Goal: Task Accomplishment & Management: Use online tool/utility

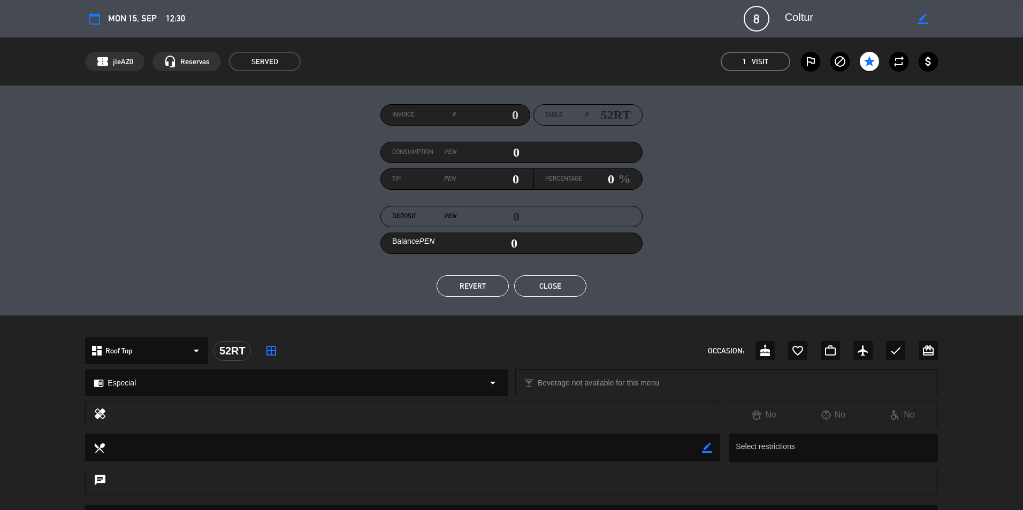
scroll to position [53, 0]
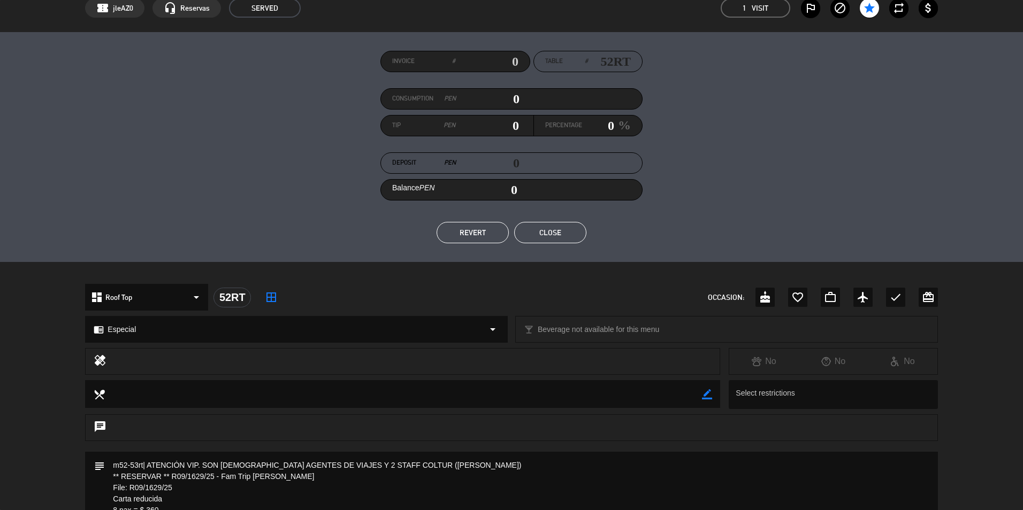
click at [565, 238] on button "Close" at bounding box center [550, 232] width 72 height 21
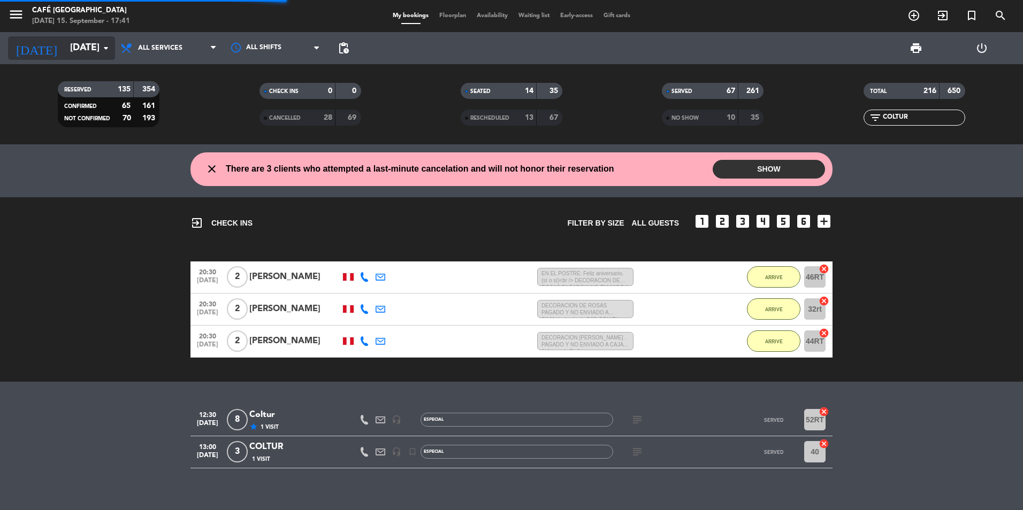
click at [87, 50] on input "[DATE]" at bounding box center [127, 47] width 124 height 21
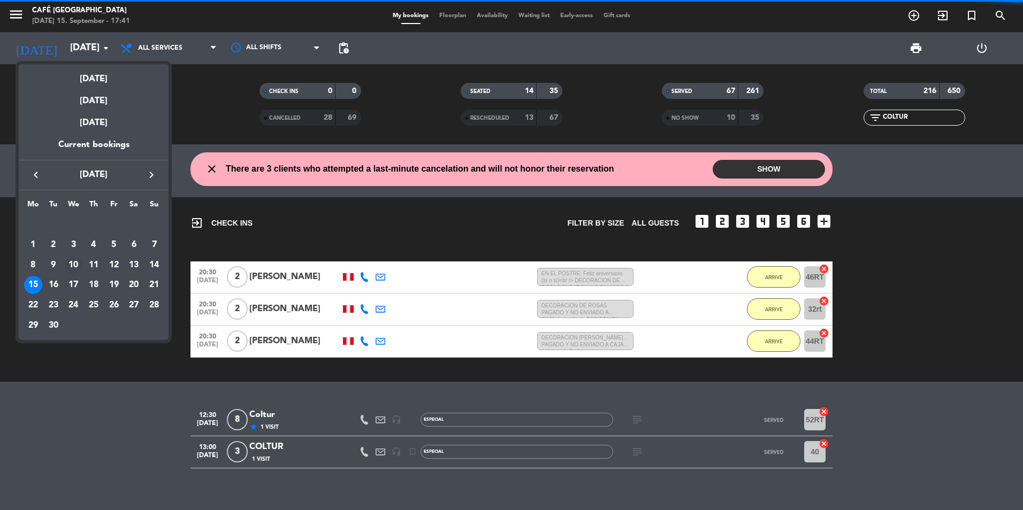
click at [69, 265] on div "10" at bounding box center [73, 265] width 18 height 18
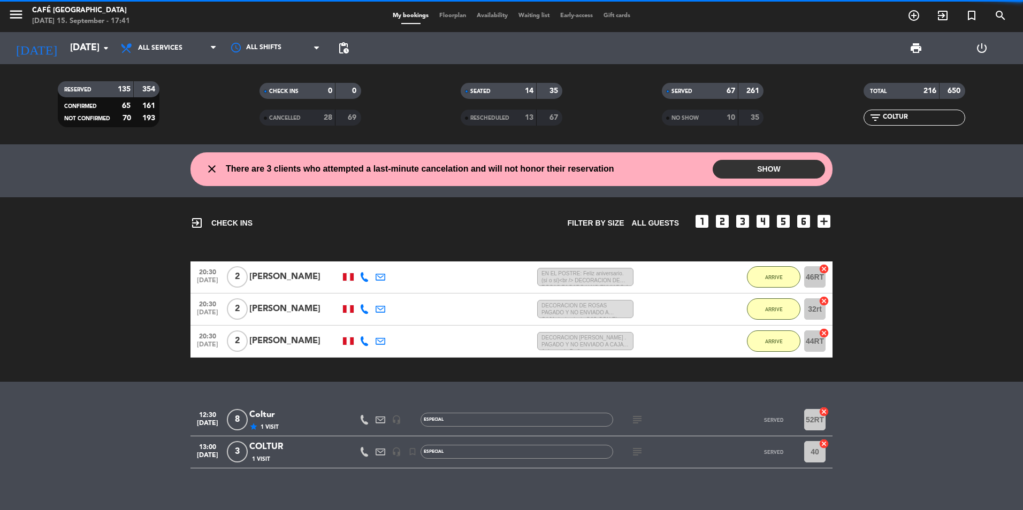
type input "[DATE]"
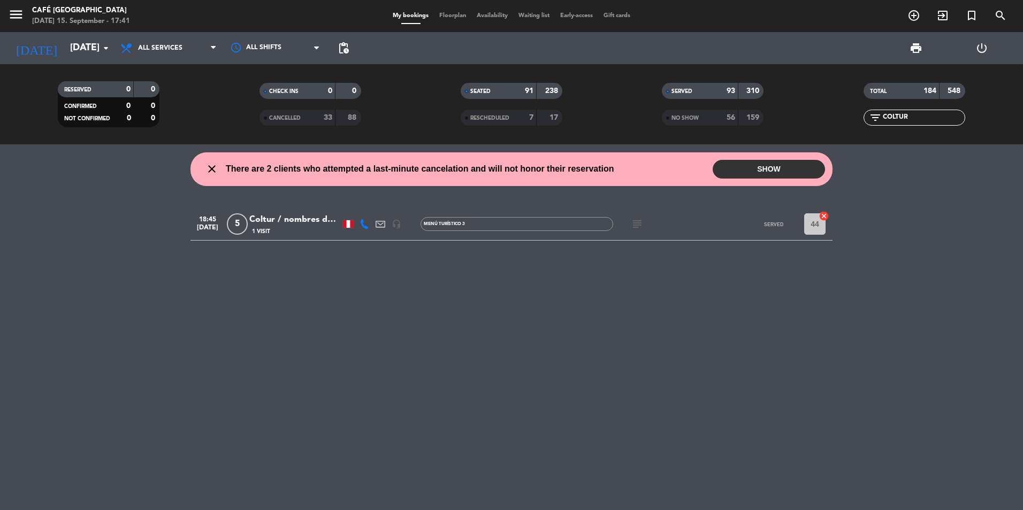
click at [300, 218] on div "Coltur / nombres de pax en notas." at bounding box center [294, 220] width 91 height 14
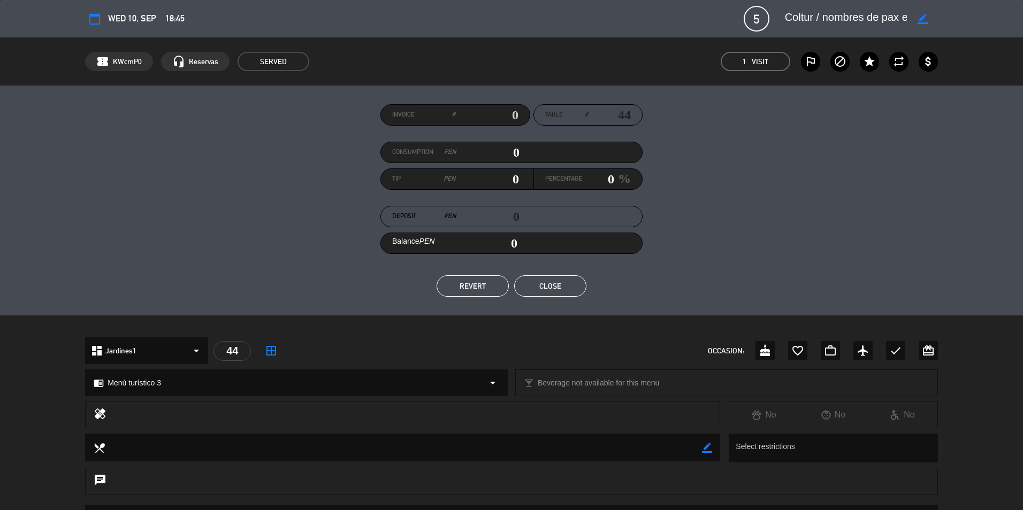
click at [545, 278] on button "Close" at bounding box center [550, 286] width 72 height 21
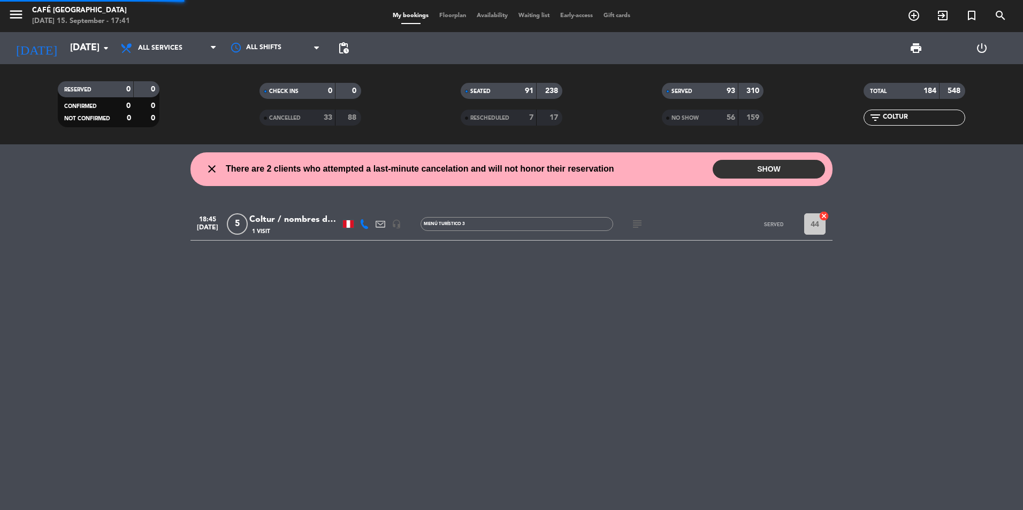
click at [906, 110] on div "filter_list COLTUR" at bounding box center [914, 118] width 102 height 16
click at [902, 120] on input "COLTUR" at bounding box center [923, 118] width 83 height 12
drag, startPoint x: 918, startPoint y: 118, endPoint x: 854, endPoint y: 109, distance: 64.3
click at [854, 109] on div "TOTAL 184 548 filter_list COLTUR" at bounding box center [914, 104] width 201 height 59
type input "condor"
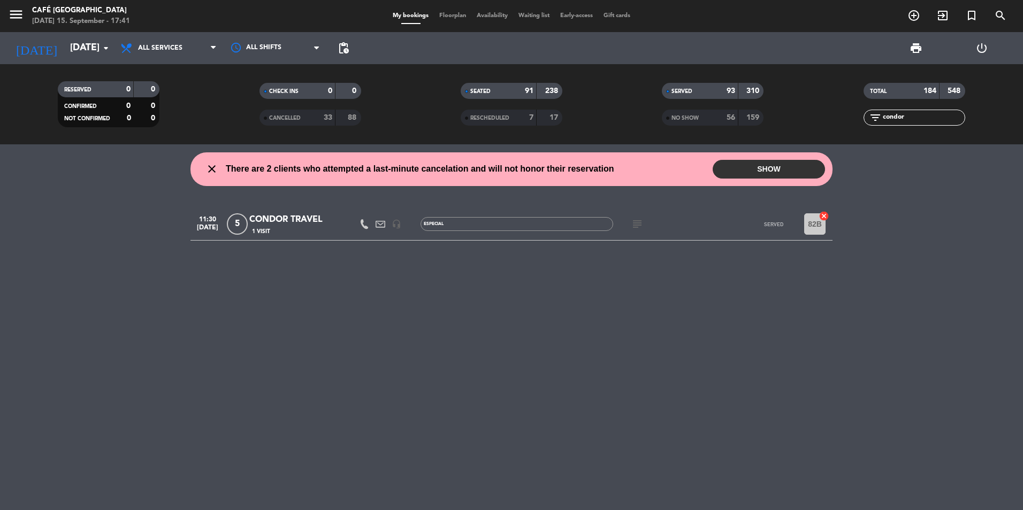
click at [316, 221] on div "CONDOR TRAVEL" at bounding box center [294, 220] width 91 height 14
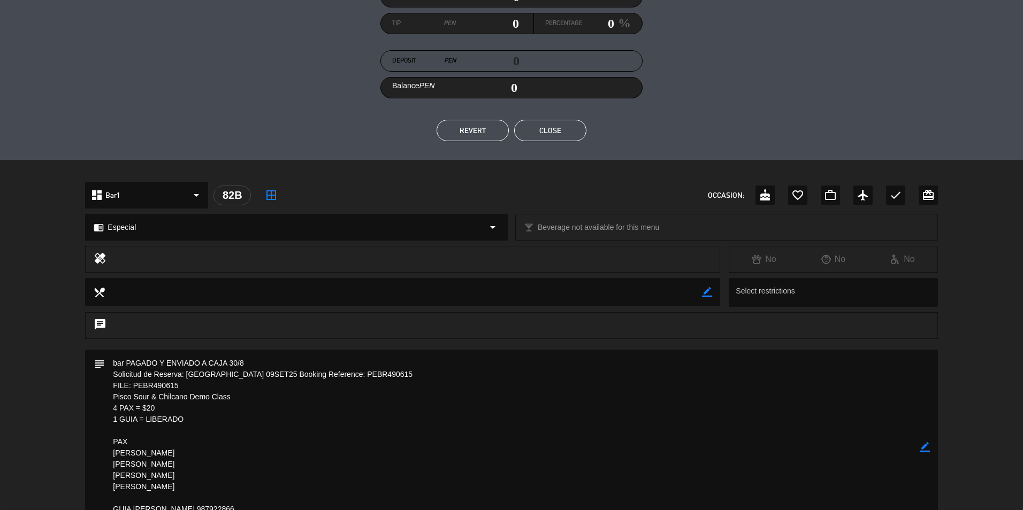
scroll to position [267, 0]
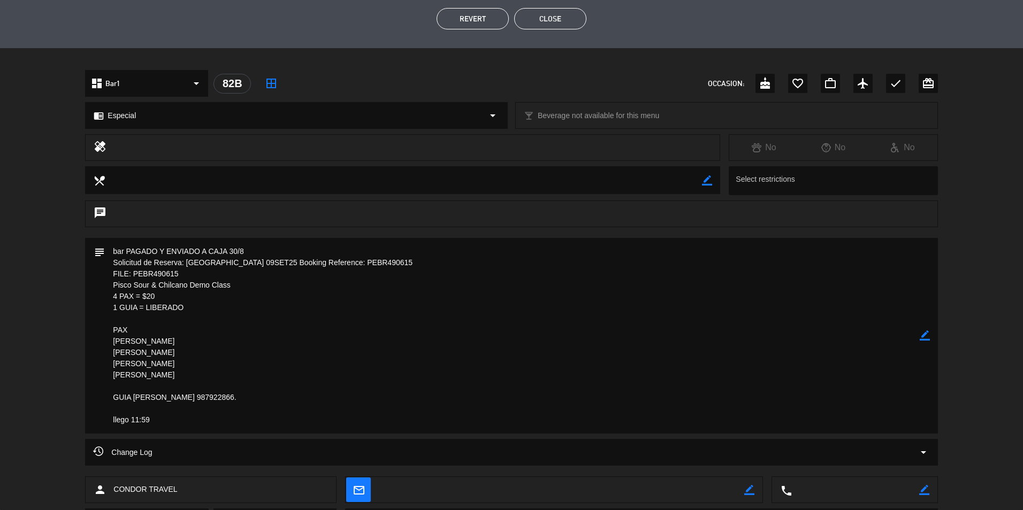
click at [156, 272] on textarea at bounding box center [512, 336] width 814 height 196
click at [775, 291] on textarea at bounding box center [512, 336] width 814 height 196
click at [58, 445] on div "Change Log arrow_drop_down" at bounding box center [511, 457] width 1023 height 37
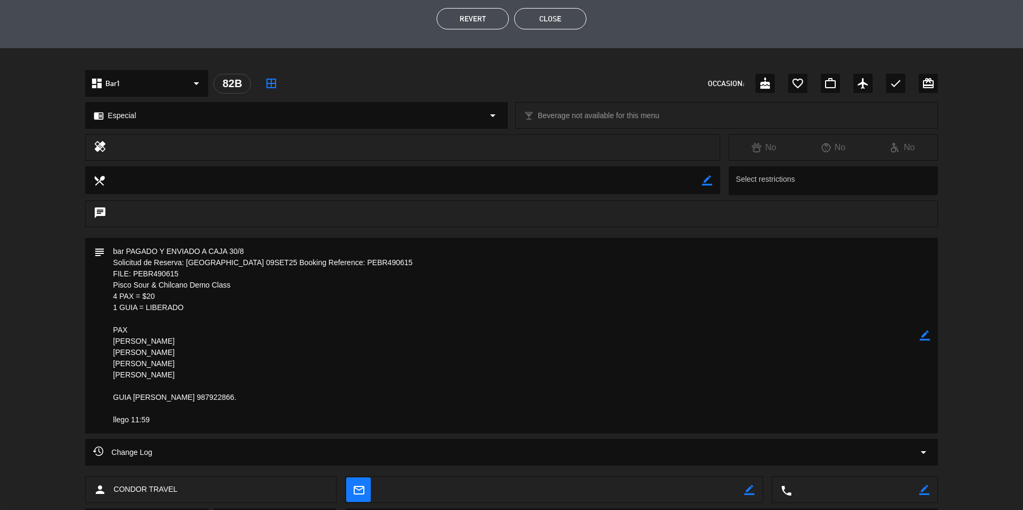
click at [541, 16] on button "Close" at bounding box center [550, 18] width 72 height 21
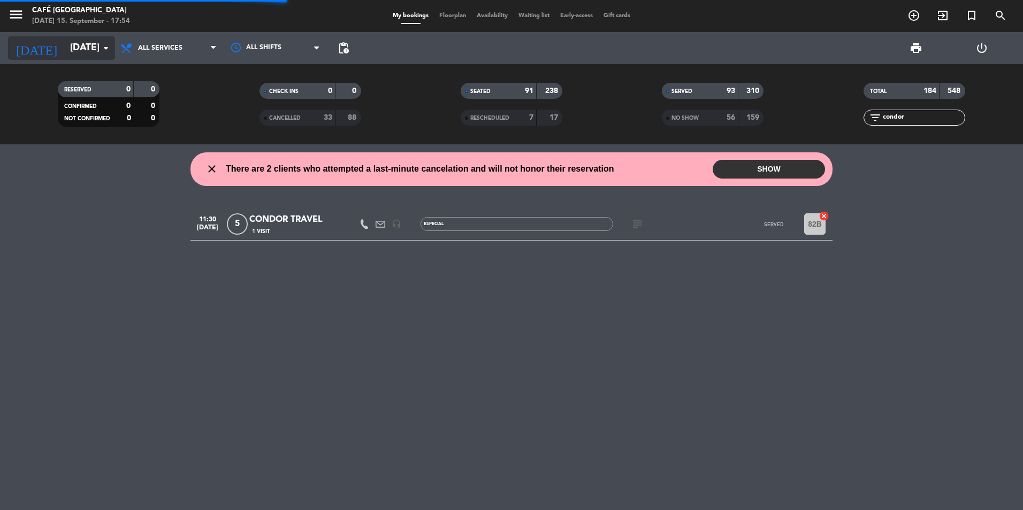
click at [79, 43] on input "[DATE]" at bounding box center [127, 47] width 124 height 21
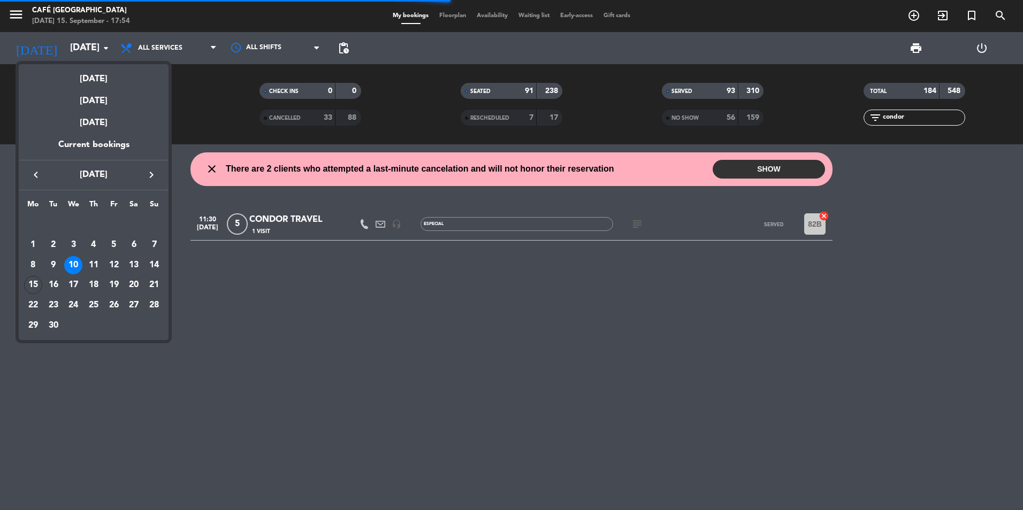
click at [37, 284] on div "15" at bounding box center [33, 285] width 18 height 18
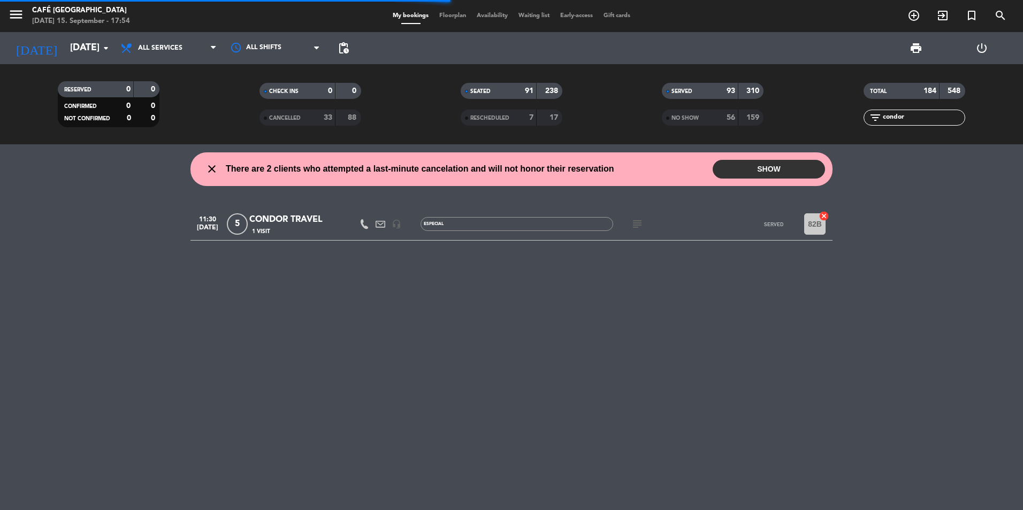
type input "[DATE]"
click at [913, 121] on input "condor" at bounding box center [923, 118] width 83 height 12
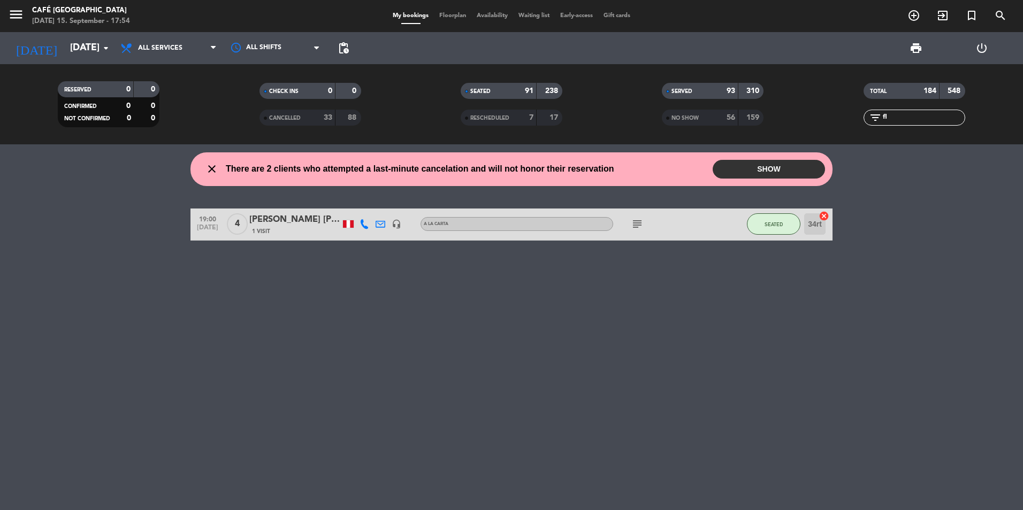
click at [912, 116] on input "fl" at bounding box center [923, 118] width 83 height 12
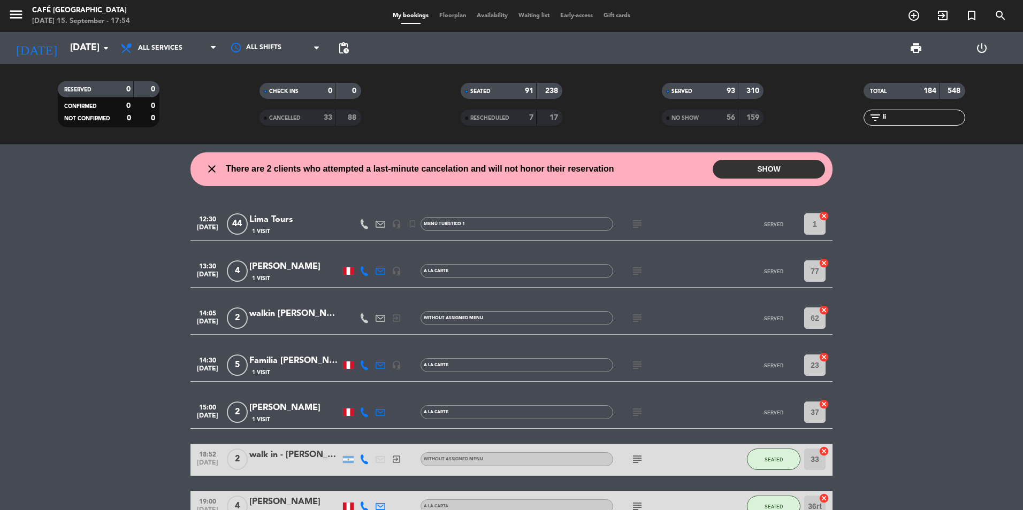
type input "l"
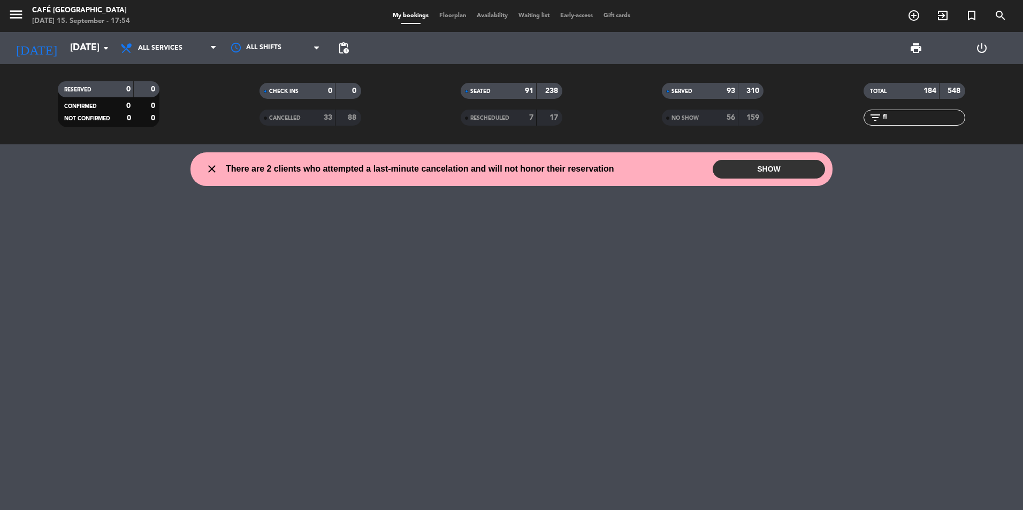
type input "f"
click at [932, 119] on input "lima" at bounding box center [923, 118] width 83 height 12
type input "flor"
click at [741, 94] on div "310" at bounding box center [751, 91] width 20 height 12
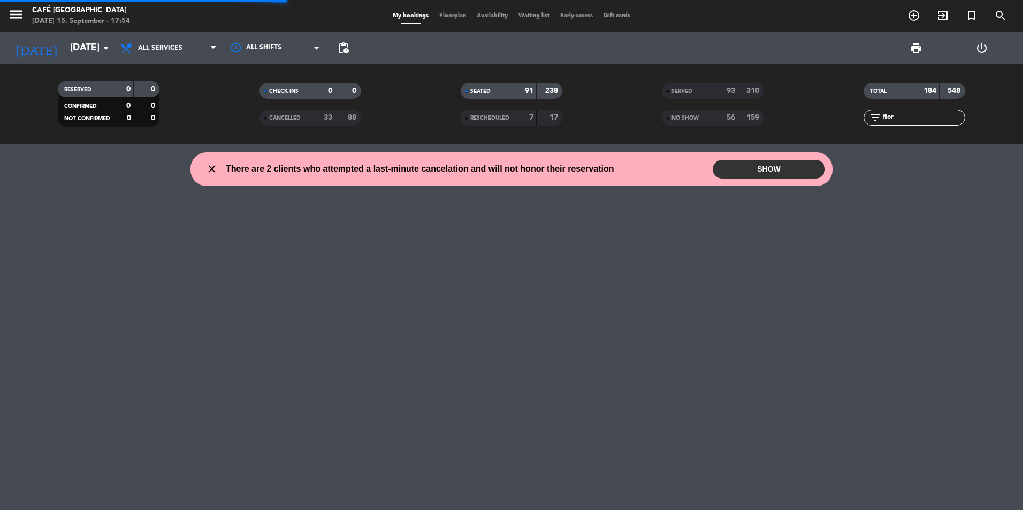
click at [741, 94] on div "310" at bounding box center [751, 91] width 20 height 12
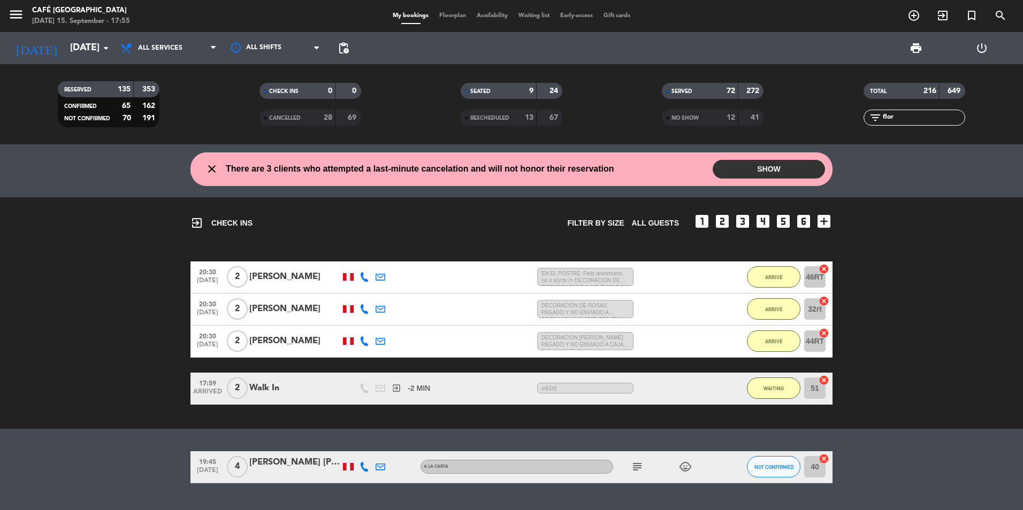
click at [909, 117] on input "flor" at bounding box center [923, 118] width 83 height 12
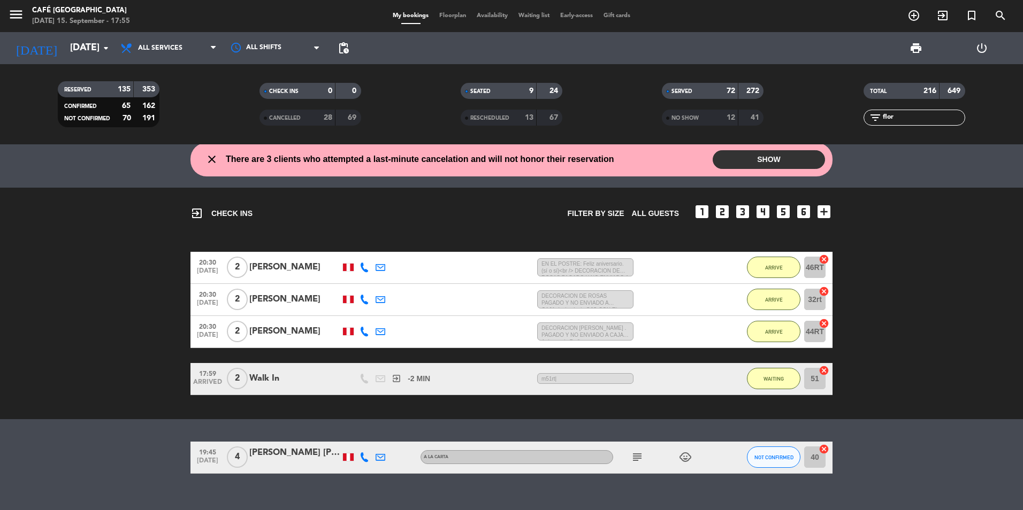
scroll to position [0, 0]
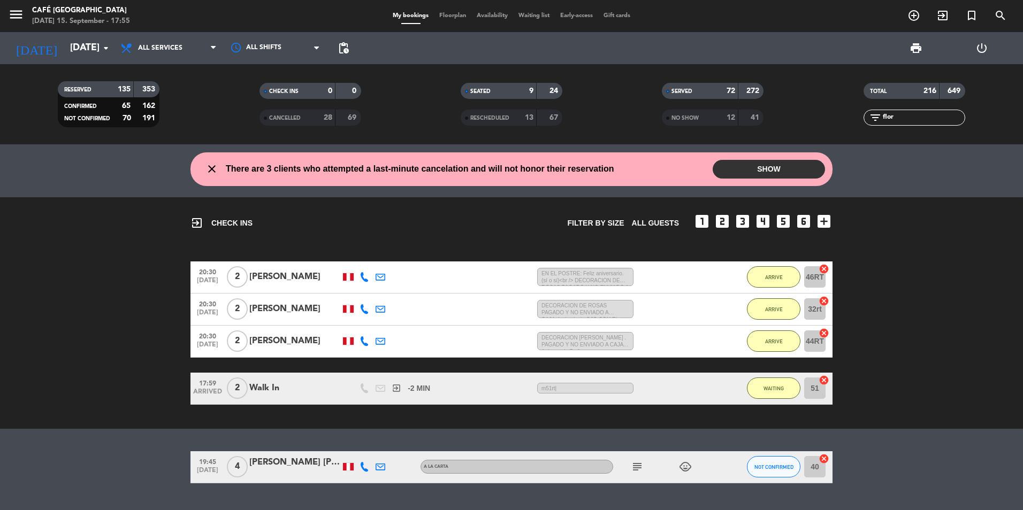
drag, startPoint x: 689, startPoint y: 113, endPoint x: 569, endPoint y: 97, distance: 120.8
click at [688, 113] on div "NO SHOW" at bounding box center [688, 118] width 49 height 12
click at [477, 114] on div "RESCHEDULED" at bounding box center [487, 118] width 49 height 12
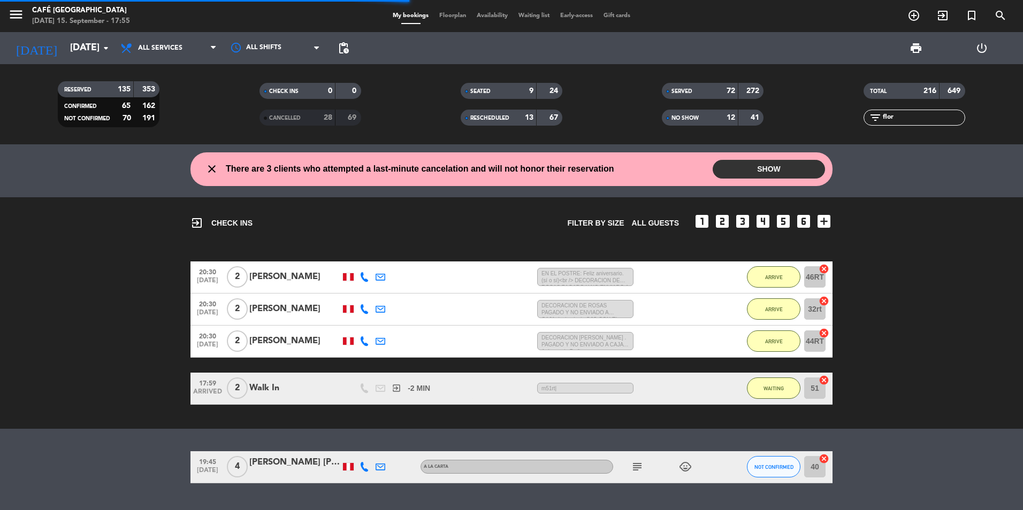
click at [279, 119] on span "CANCELLED" at bounding box center [285, 118] width 32 height 5
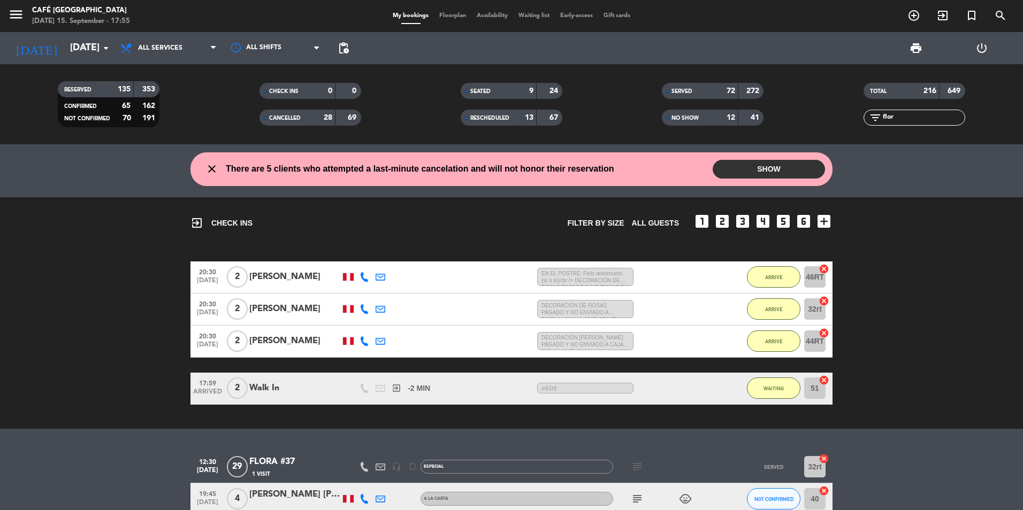
click at [287, 465] on div "FLORA #37" at bounding box center [294, 462] width 91 height 14
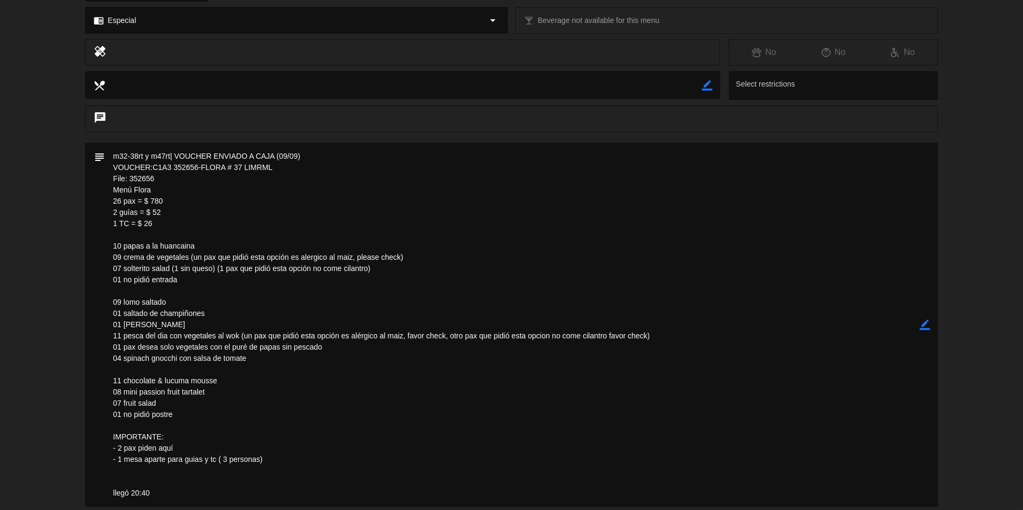
scroll to position [374, 0]
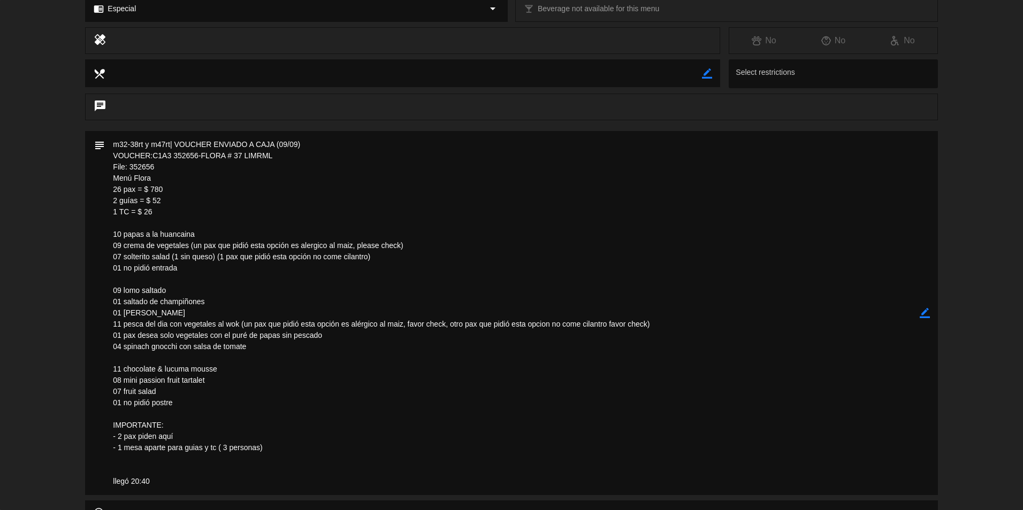
drag, startPoint x: 547, startPoint y: 407, endPoint x: 544, endPoint y: 398, distance: 9.3
click at [547, 407] on textarea at bounding box center [512, 313] width 814 height 364
drag, startPoint x: 116, startPoint y: 156, endPoint x: 273, endPoint y: 156, distance: 157.8
click at [273, 156] on textarea at bounding box center [512, 313] width 814 height 364
drag, startPoint x: 273, startPoint y: 156, endPoint x: 267, endPoint y: 156, distance: 6.4
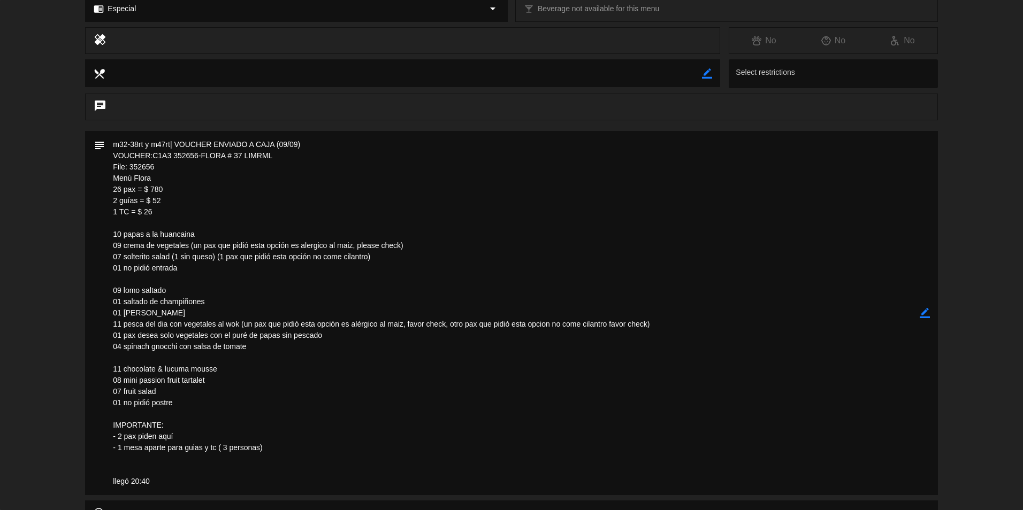
click at [537, 216] on textarea at bounding box center [512, 313] width 814 height 364
click at [463, 444] on textarea at bounding box center [512, 313] width 814 height 364
click at [155, 155] on textarea at bounding box center [512, 313] width 814 height 364
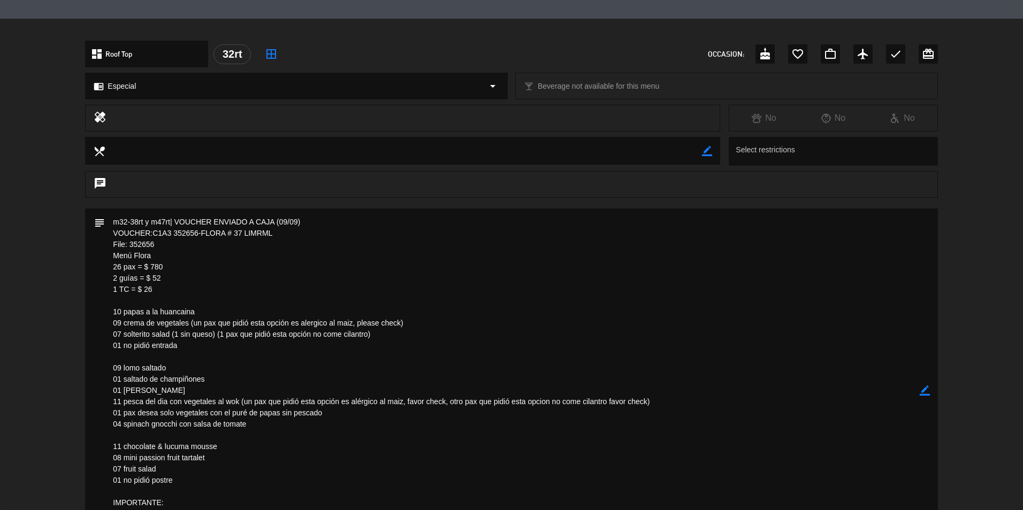
scroll to position [53, 0]
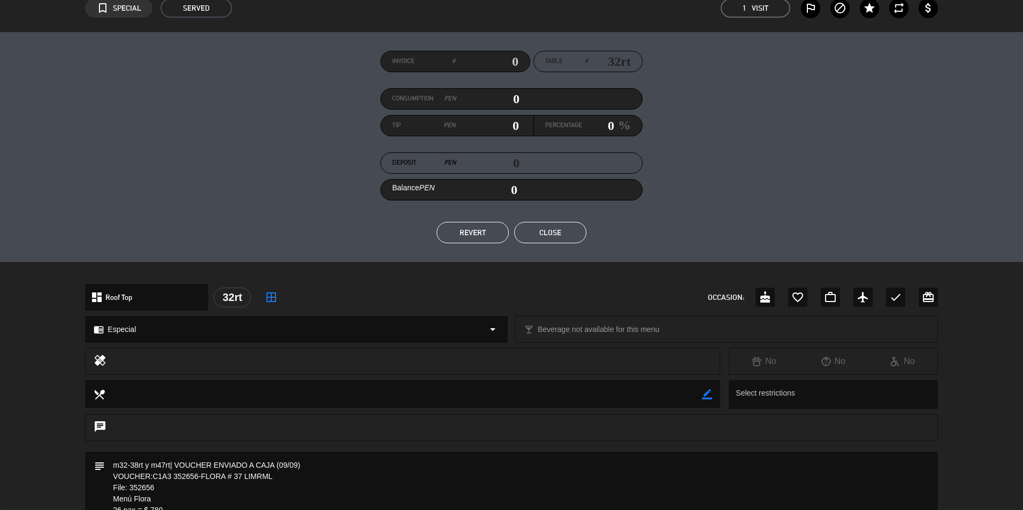
drag, startPoint x: 572, startPoint y: 229, endPoint x: 896, endPoint y: 186, distance: 326.0
click at [575, 229] on button "Close" at bounding box center [550, 232] width 72 height 21
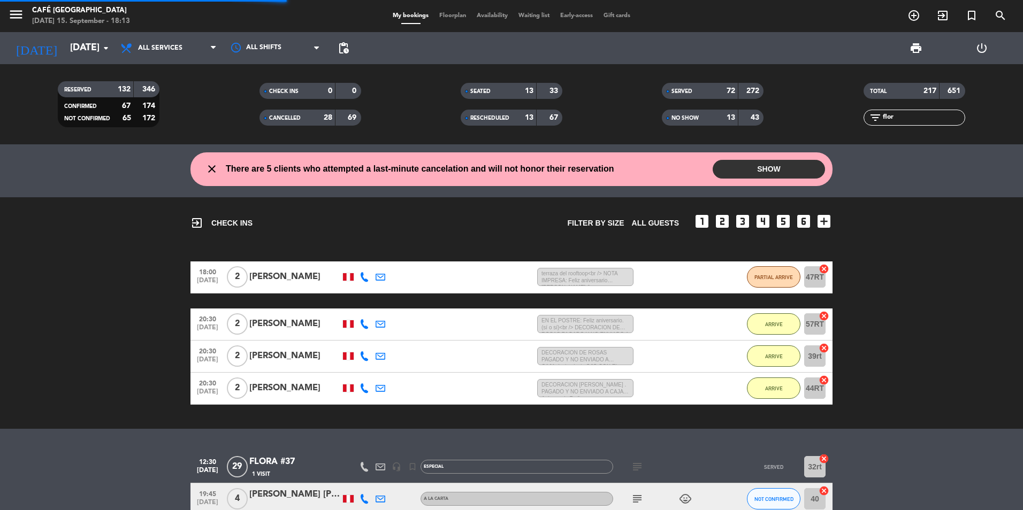
drag, startPoint x: 913, startPoint y: 119, endPoint x: 776, endPoint y: 119, distance: 137.0
click at [776, 119] on div "RESERVED 132 346 CONFIRMED 67 174 NOT CONFIRMED 65 172 CHECK INS 0 0 CANCELLED …" at bounding box center [511, 104] width 1023 height 59
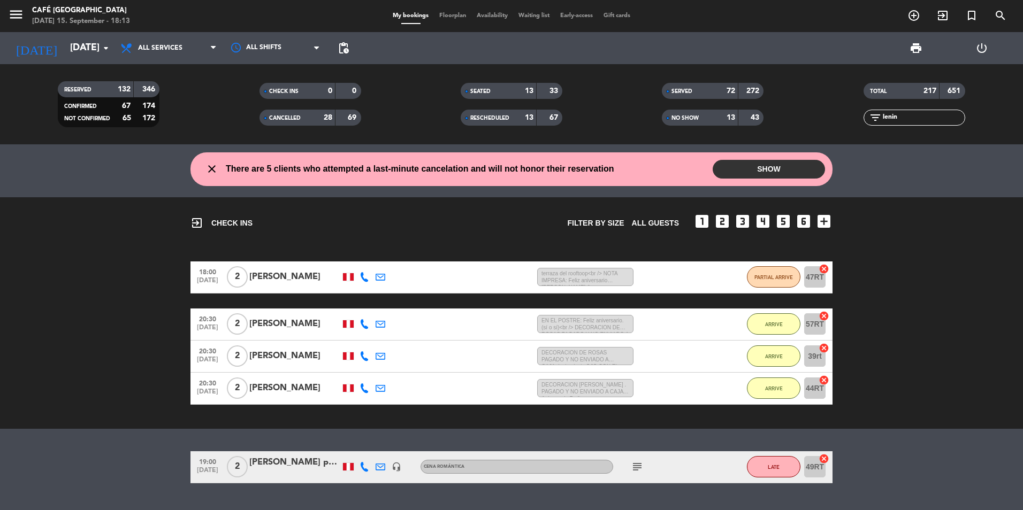
type input "lenin"
click at [307, 464] on div "[PERSON_NAME] proncipe" at bounding box center [294, 463] width 91 height 14
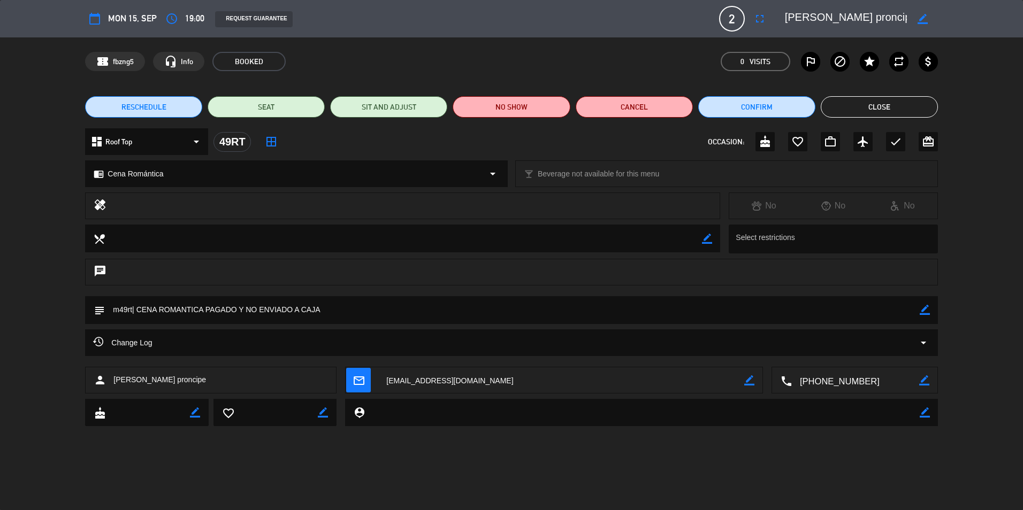
click at [432, 383] on textarea at bounding box center [561, 381] width 366 height 27
click at [877, 105] on button "Close" at bounding box center [879, 106] width 117 height 21
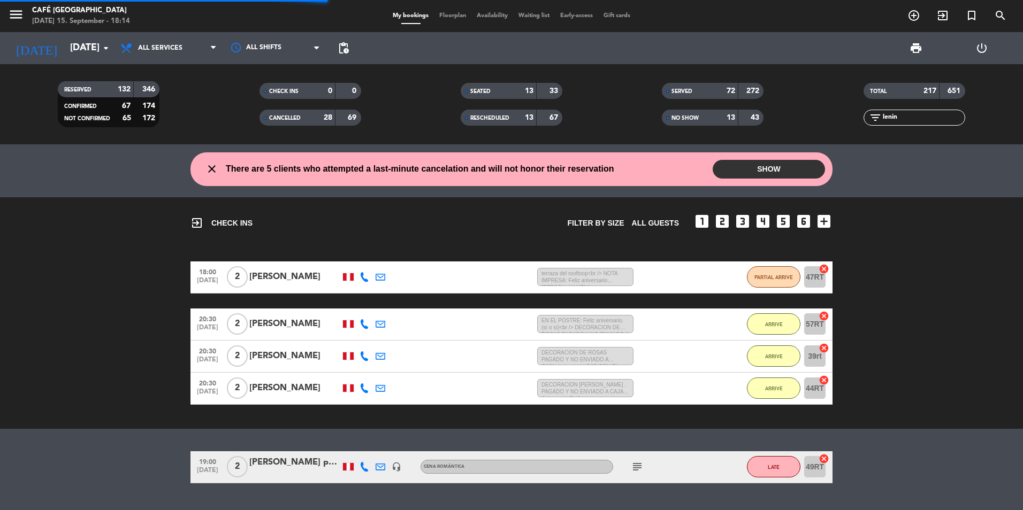
drag, startPoint x: 927, startPoint y: 116, endPoint x: 822, endPoint y: 136, distance: 106.8
click at [822, 136] on div "RESERVED 132 346 CONFIRMED 67 174 NOT CONFIRMED 65 172 CHECK INS 0 0 CANCELLED …" at bounding box center [511, 104] width 1023 height 80
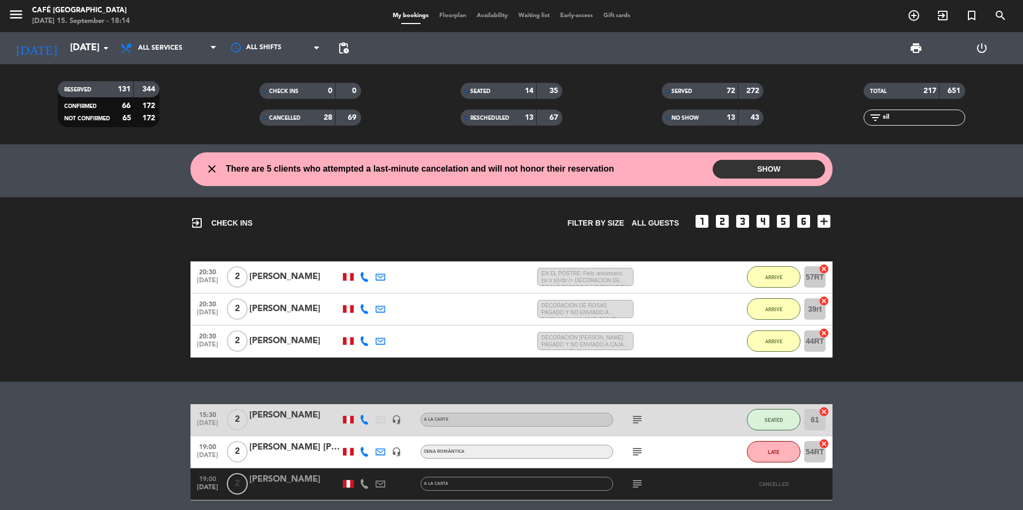
type input "sil"
click at [283, 446] on div "[PERSON_NAME] [PERSON_NAME]" at bounding box center [294, 448] width 91 height 14
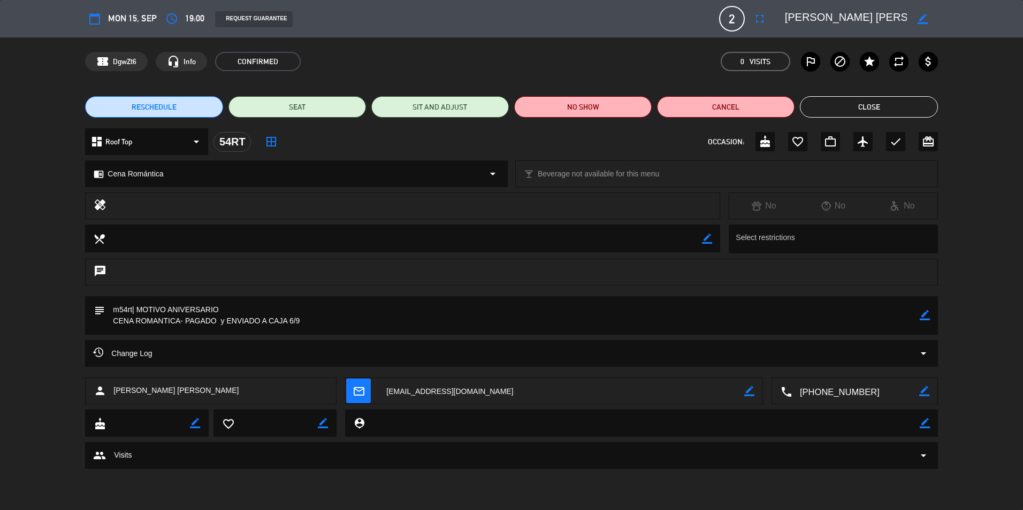
click at [439, 386] on textarea at bounding box center [561, 391] width 366 height 27
